Goal: Task Accomplishment & Management: Complete application form

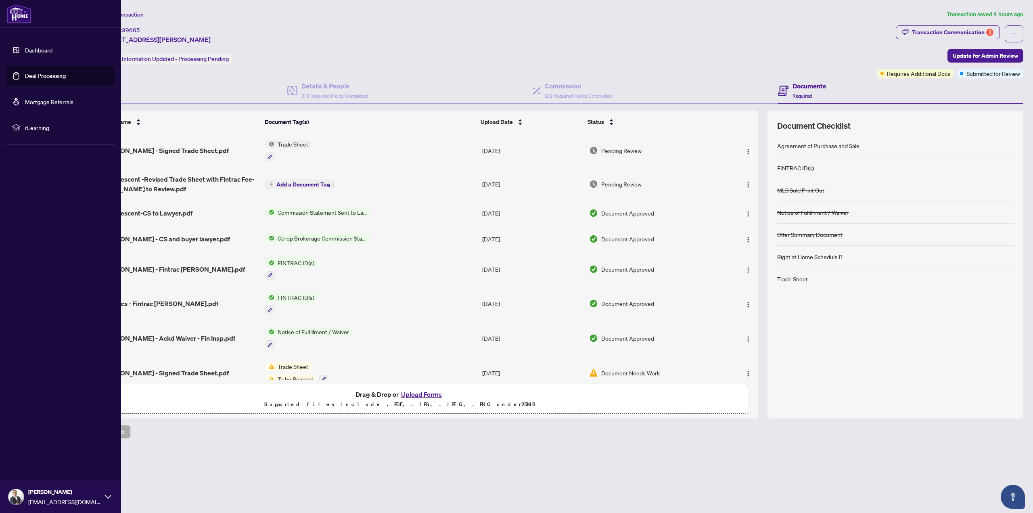
click at [32, 73] on link "Deal Processing" at bounding box center [45, 75] width 41 height 7
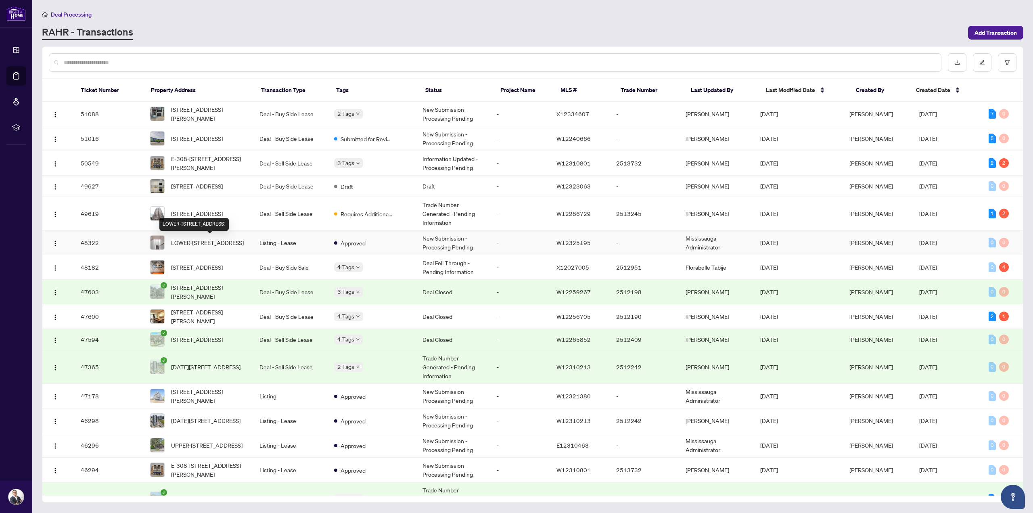
click at [225, 243] on span "LOWER-[STREET_ADDRESS]" at bounding box center [207, 242] width 73 height 9
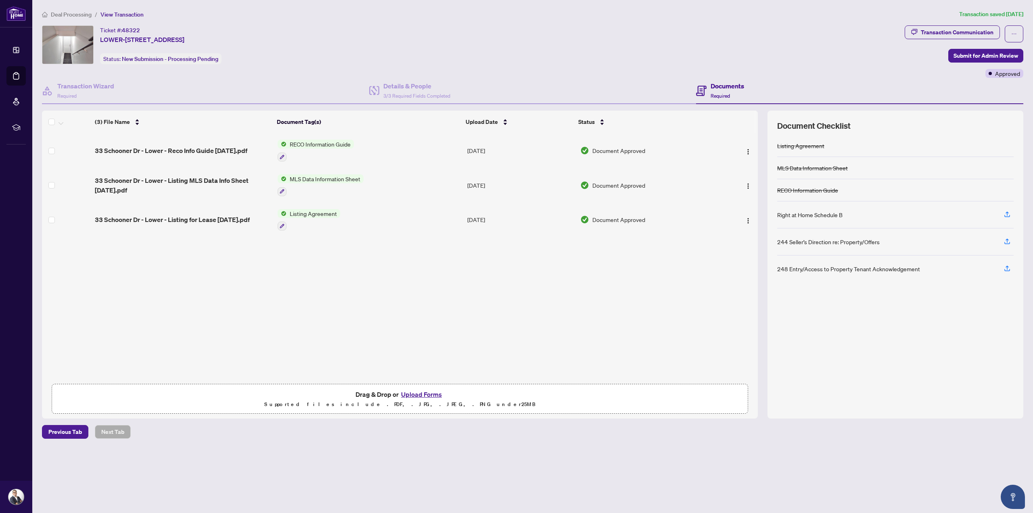
click at [423, 394] on button "Upload Forms" at bounding box center [422, 394] width 46 height 10
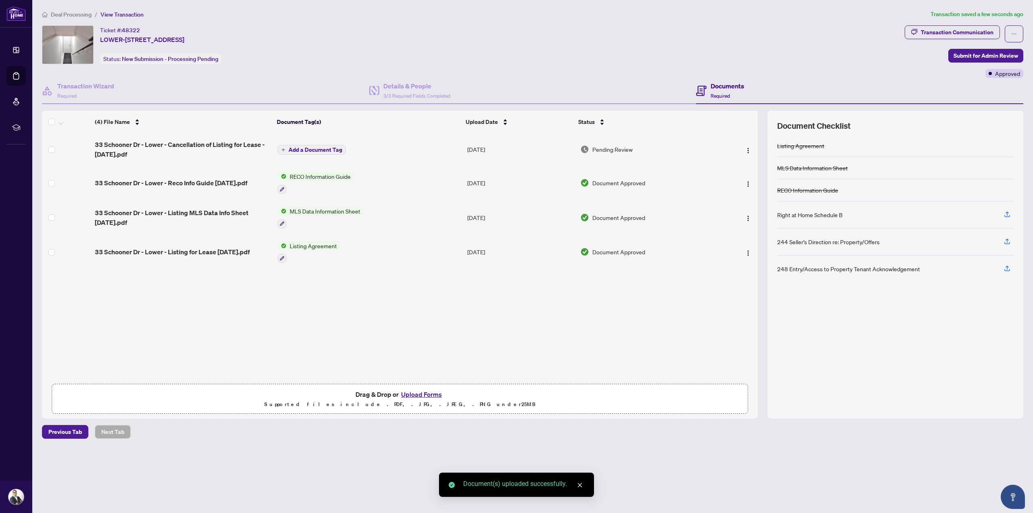
click at [318, 149] on span "Add a Document Tag" at bounding box center [316, 150] width 54 height 6
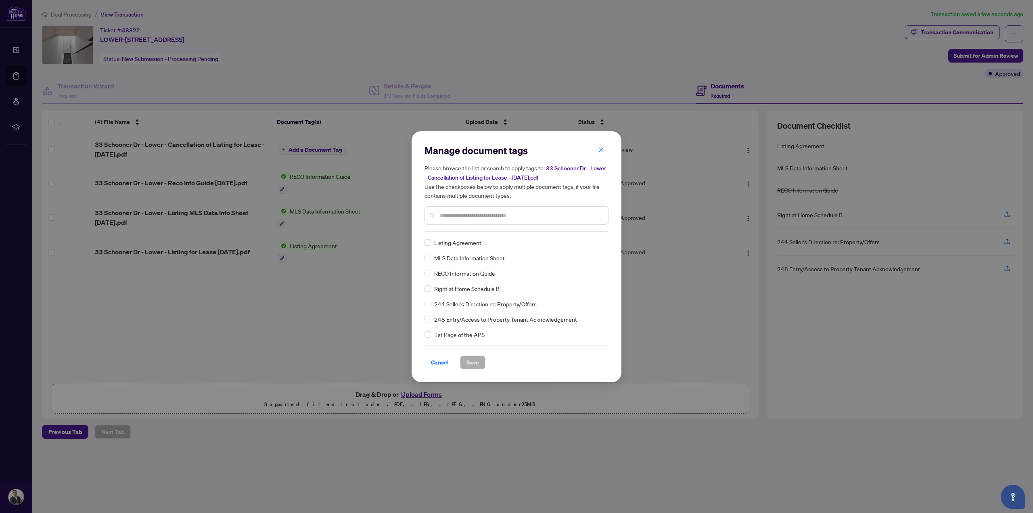
click at [471, 217] on input "text" at bounding box center [520, 215] width 162 height 9
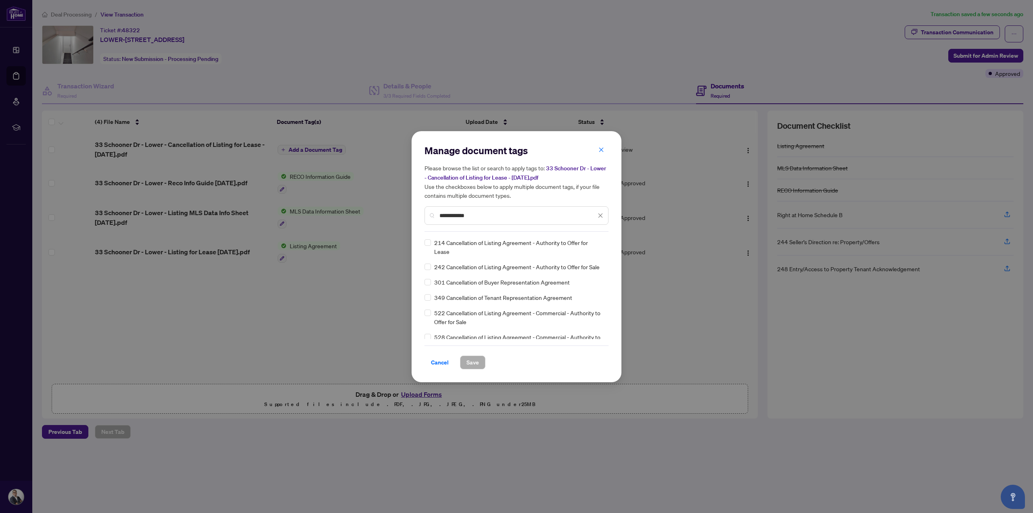
type input "**********"
click at [475, 362] on span "Save" at bounding box center [472, 362] width 13 height 13
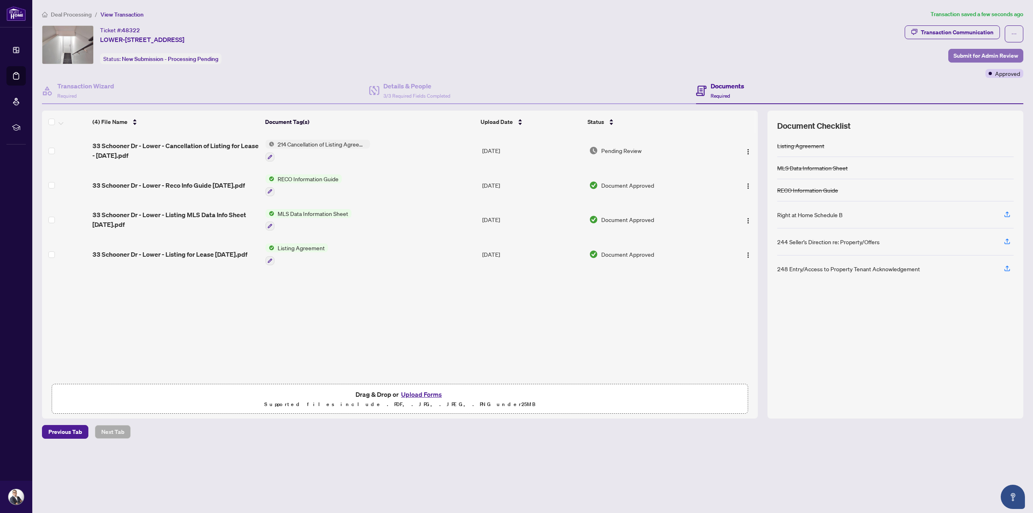
click at [966, 52] on span "Submit for Admin Review" at bounding box center [985, 55] width 65 height 13
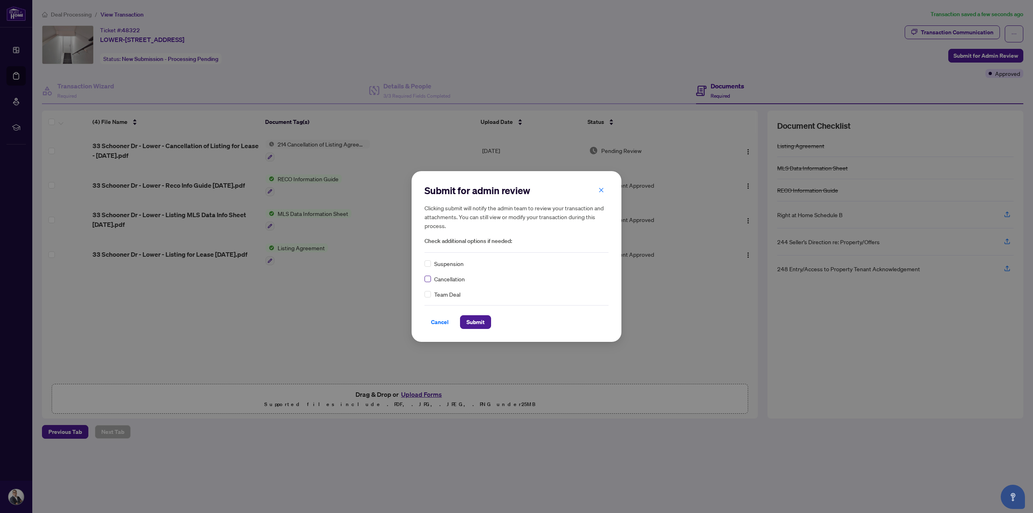
click at [428, 282] on label at bounding box center [427, 278] width 6 height 9
click at [477, 322] on span "Submit" at bounding box center [475, 322] width 18 height 13
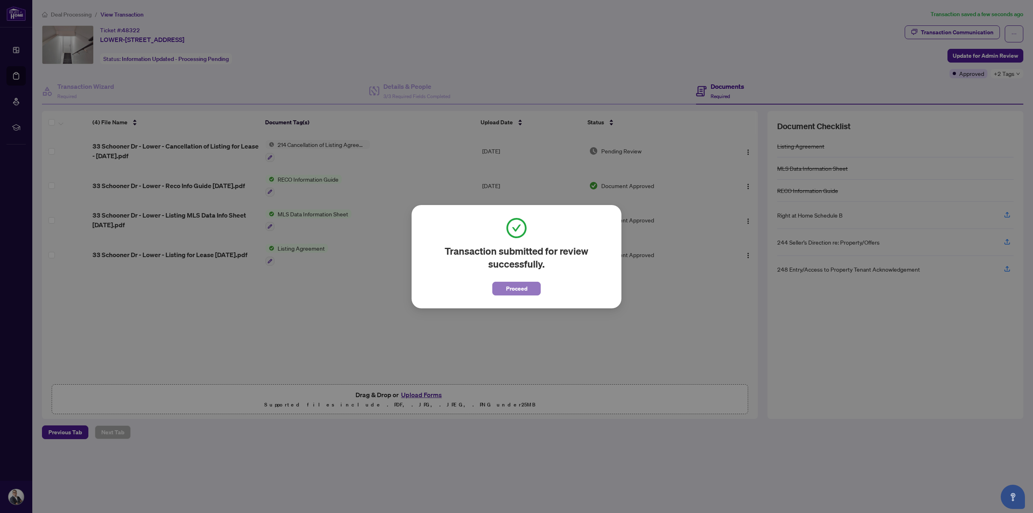
click at [508, 288] on span "Proceed" at bounding box center [516, 288] width 21 height 13
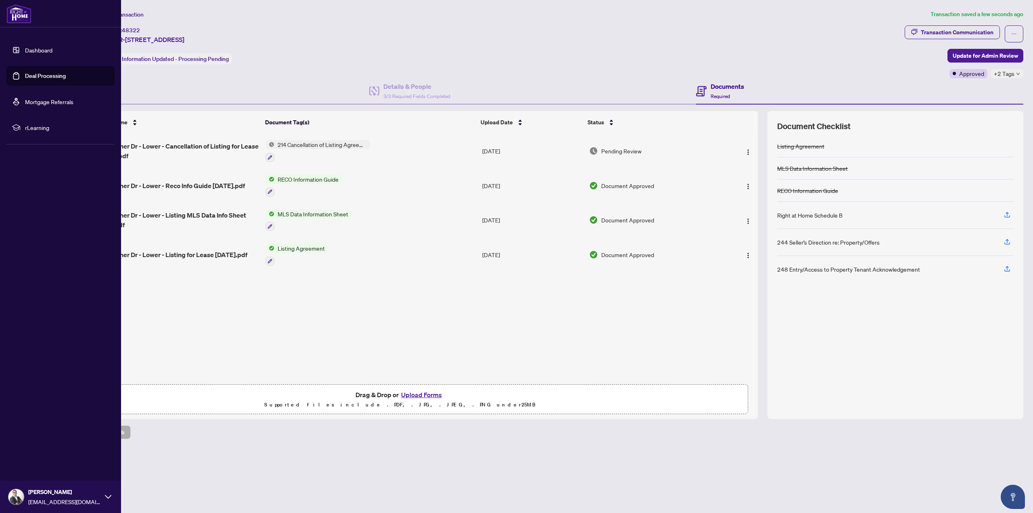
click at [25, 73] on link "Deal Processing" at bounding box center [45, 75] width 41 height 7
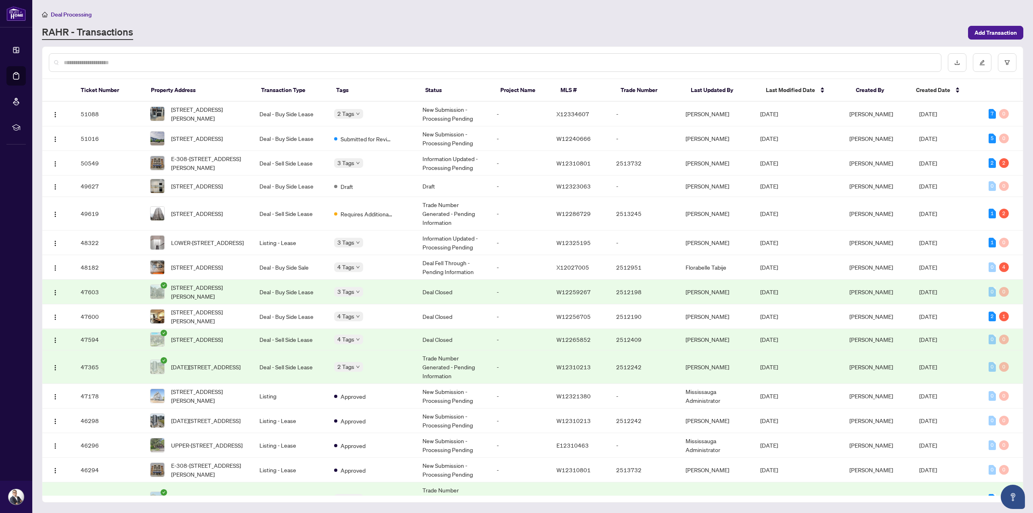
click at [199, 63] on input "text" at bounding box center [499, 62] width 871 height 9
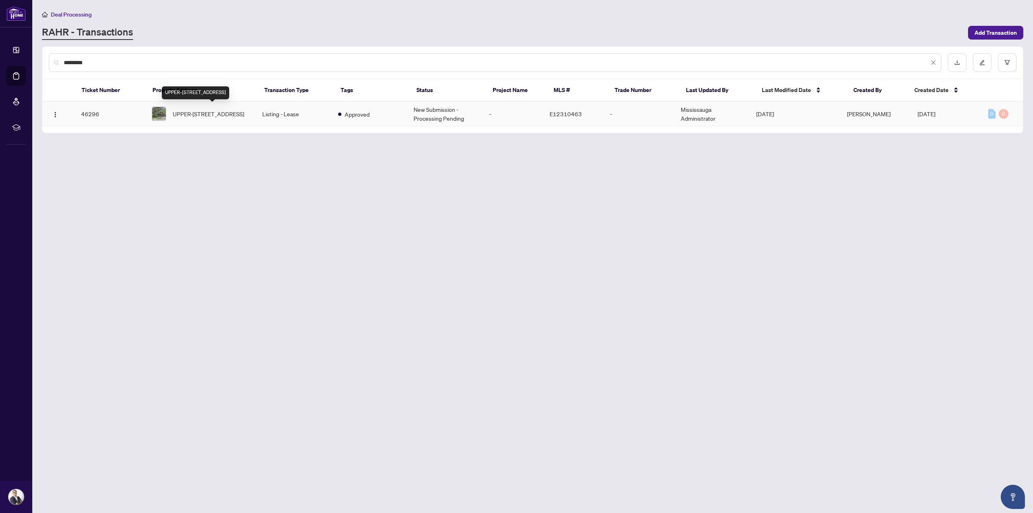
type input "*********"
click at [214, 109] on span "UPPER-[STREET_ADDRESS]" at bounding box center [208, 113] width 71 height 9
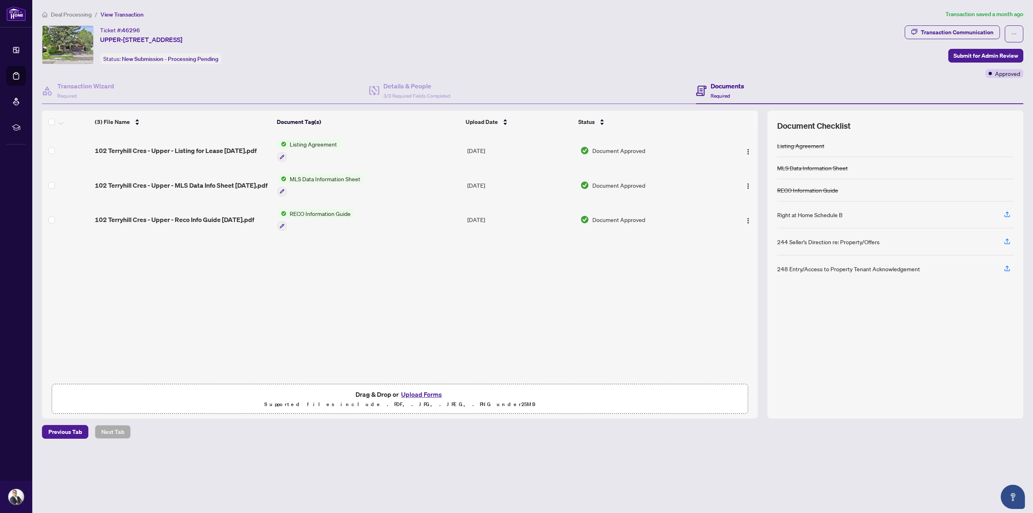
click at [425, 392] on button "Upload Forms" at bounding box center [422, 394] width 46 height 10
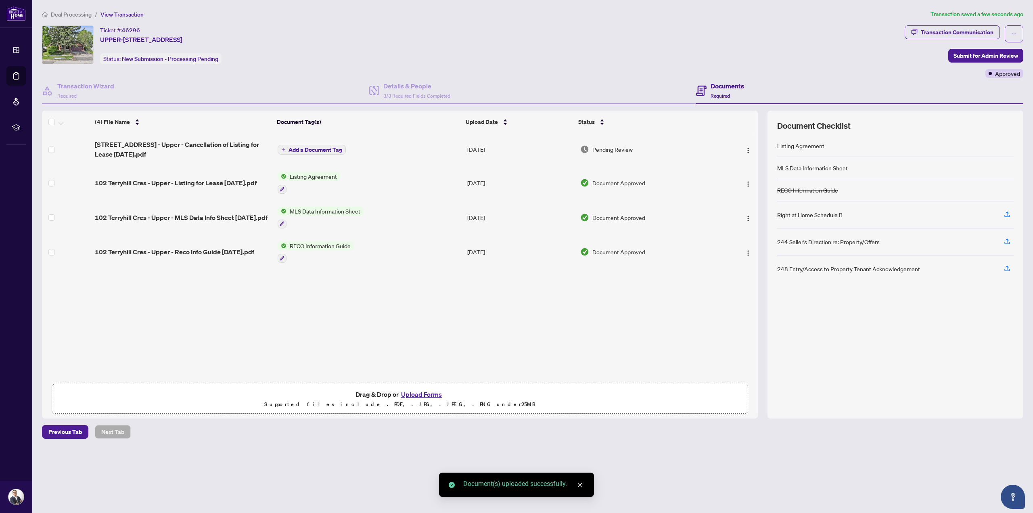
click at [315, 151] on span "Add a Document Tag" at bounding box center [316, 150] width 54 height 6
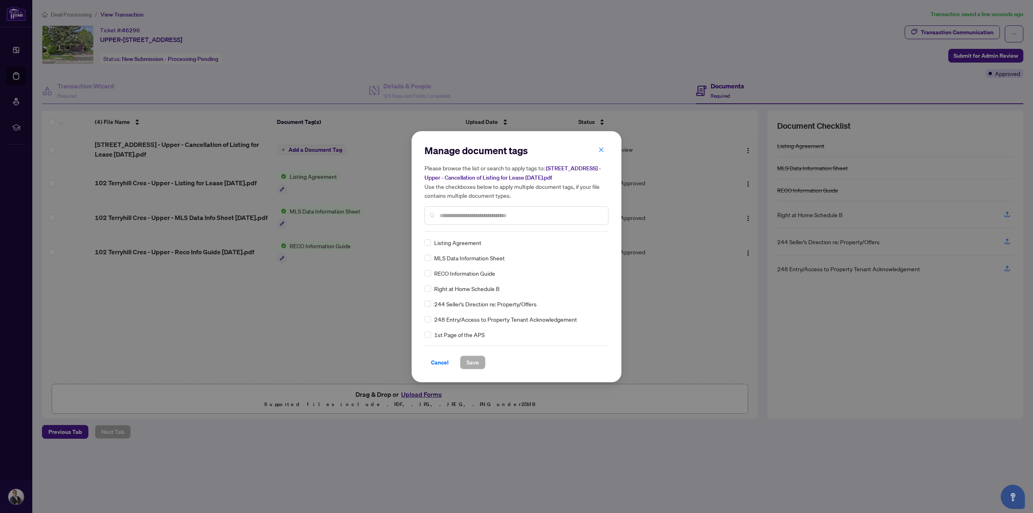
click at [449, 215] on input "text" at bounding box center [520, 215] width 162 height 9
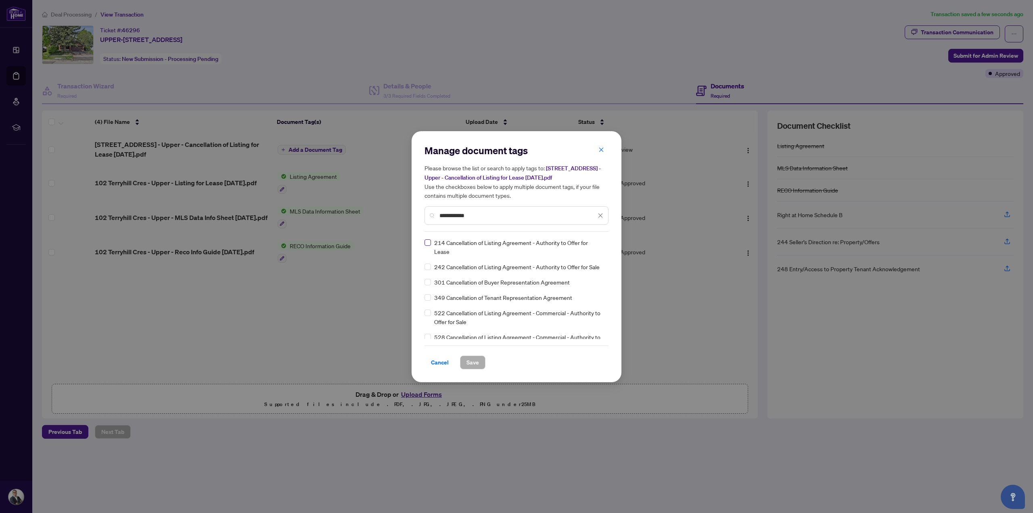
type input "**********"
click at [469, 365] on span "Save" at bounding box center [472, 362] width 13 height 13
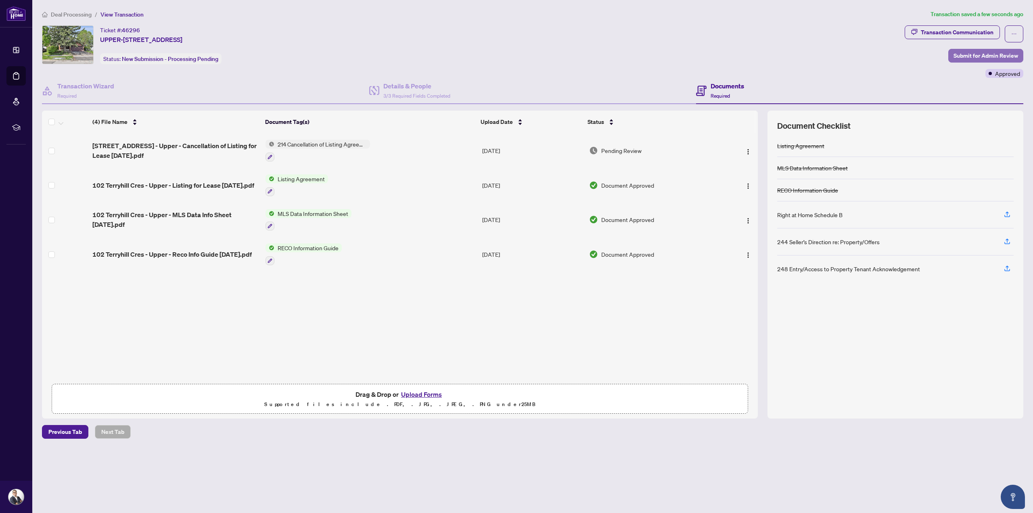
click at [971, 52] on span "Submit for Admin Review" at bounding box center [985, 55] width 65 height 13
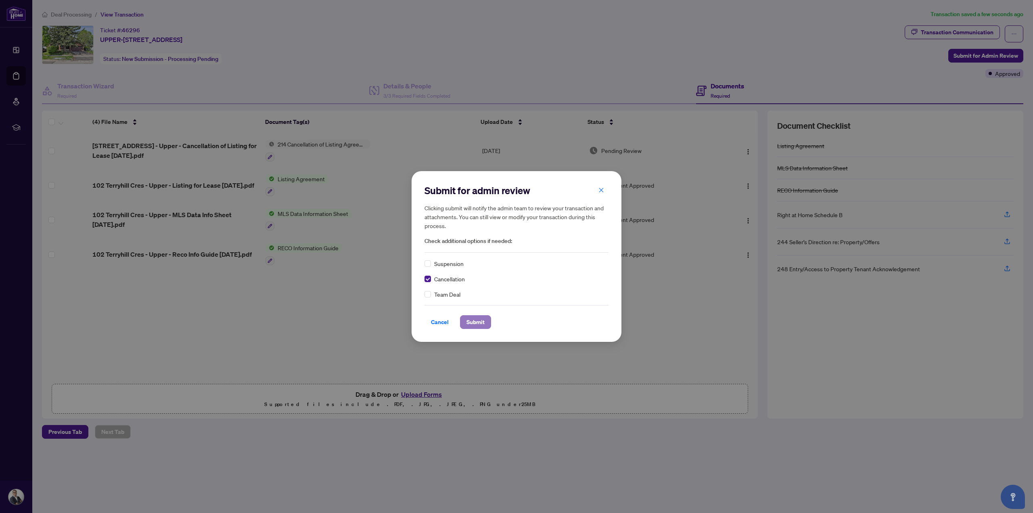
click at [485, 322] on button "Submit" at bounding box center [475, 322] width 31 height 14
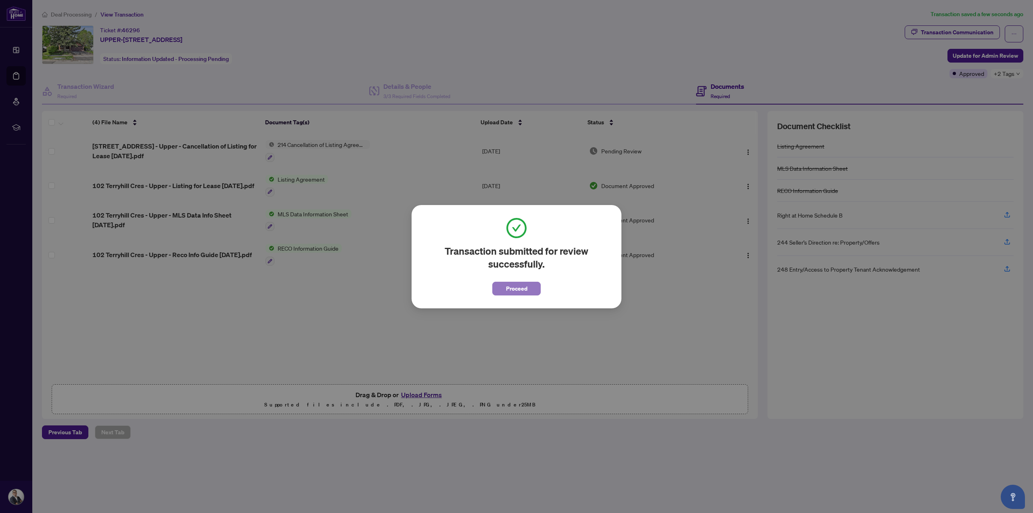
click at [518, 289] on span "Proceed" at bounding box center [516, 288] width 21 height 13
